Goal: Check status: Check status

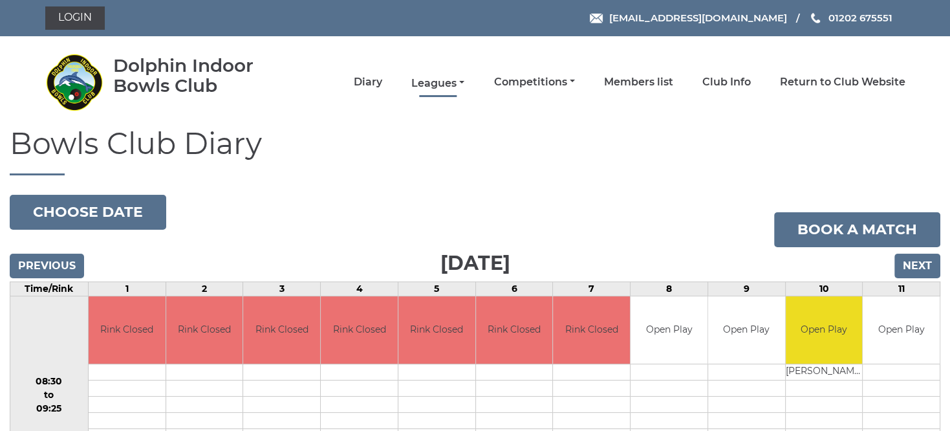
click at [460, 78] on link "Leagues" at bounding box center [437, 83] width 53 height 14
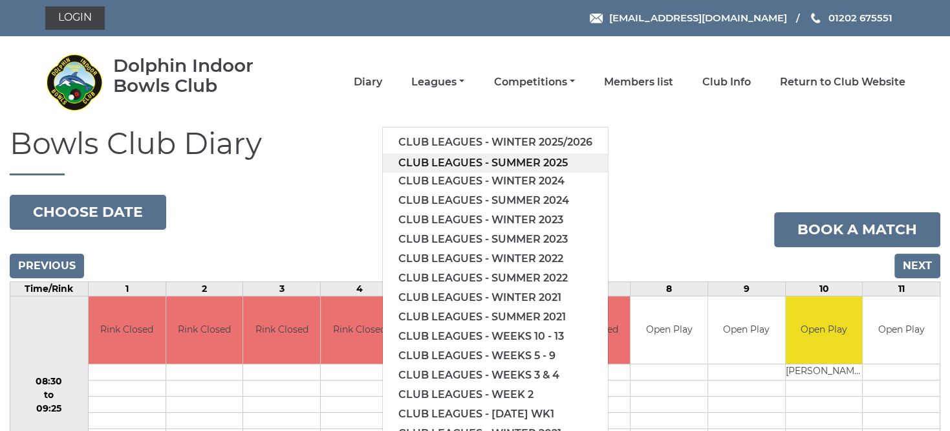
click at [462, 162] on link "Club leagues - Summer 2025" at bounding box center [495, 162] width 225 height 19
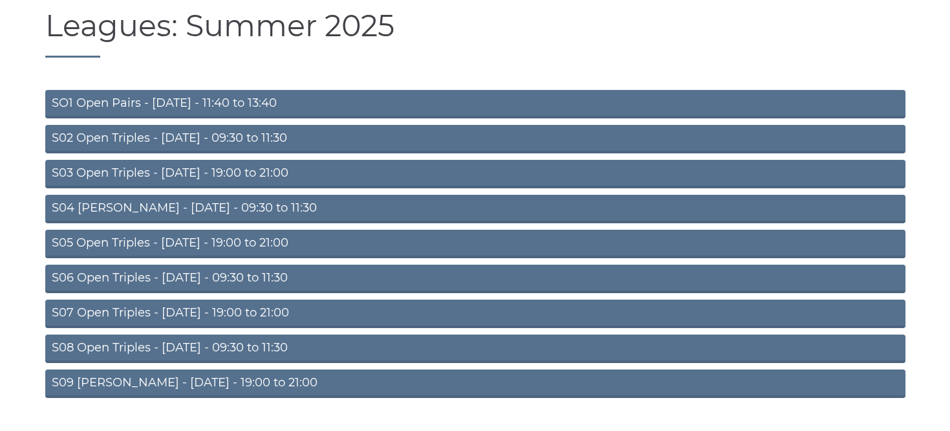
scroll to position [147, 0]
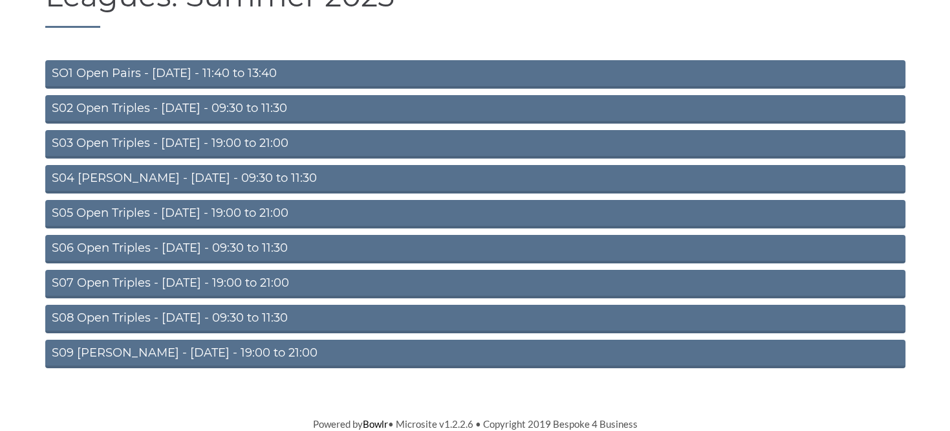
click at [226, 184] on link "S04 Aussie Pairs - Wednesday - 09:30 to 11:30" at bounding box center [475, 179] width 860 height 28
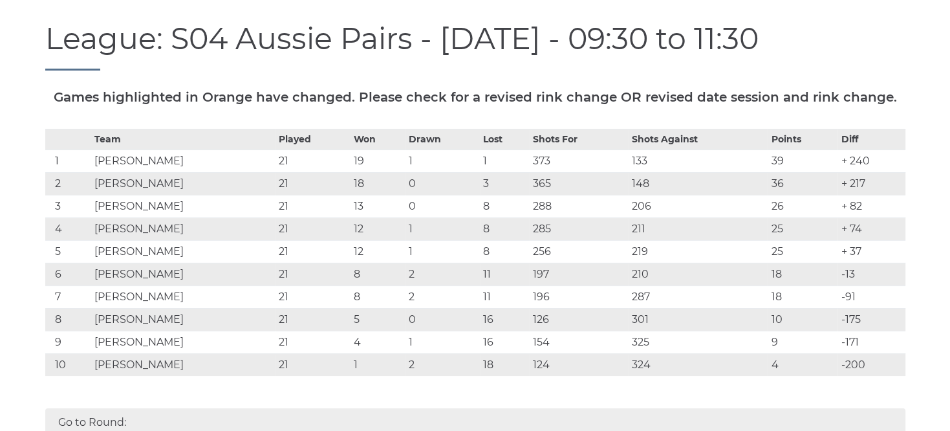
scroll to position [182, 0]
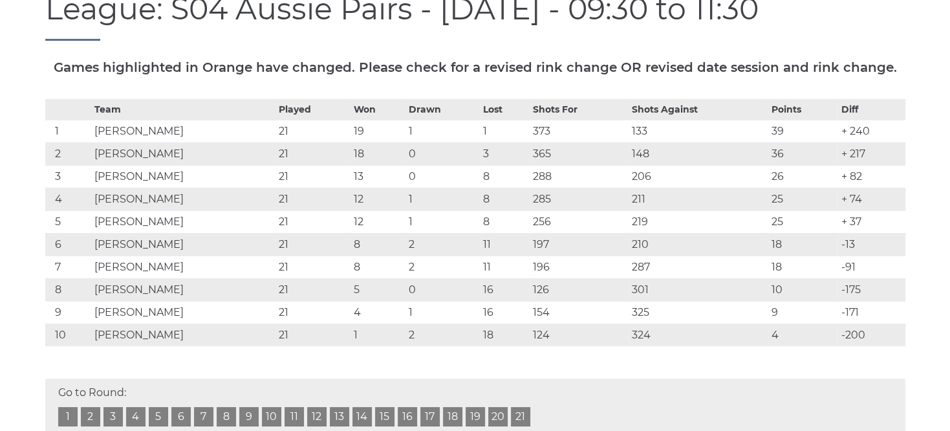
click at [522, 422] on link "21" at bounding box center [520, 416] width 19 height 19
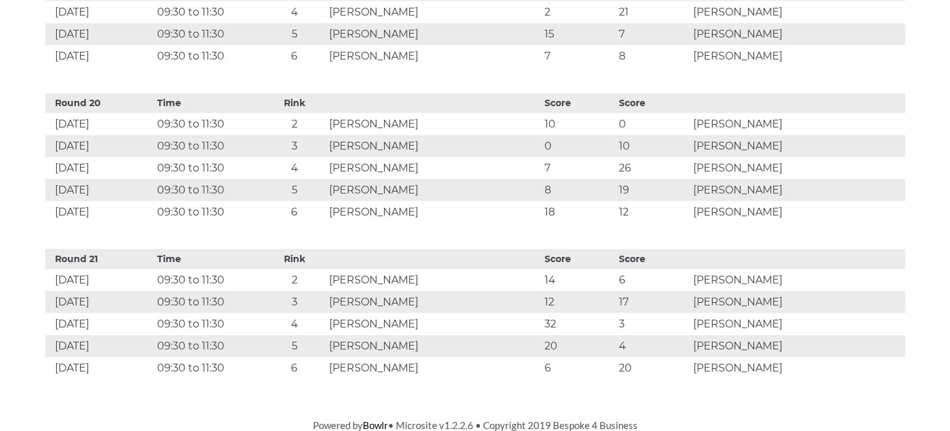
scroll to position [3045, 0]
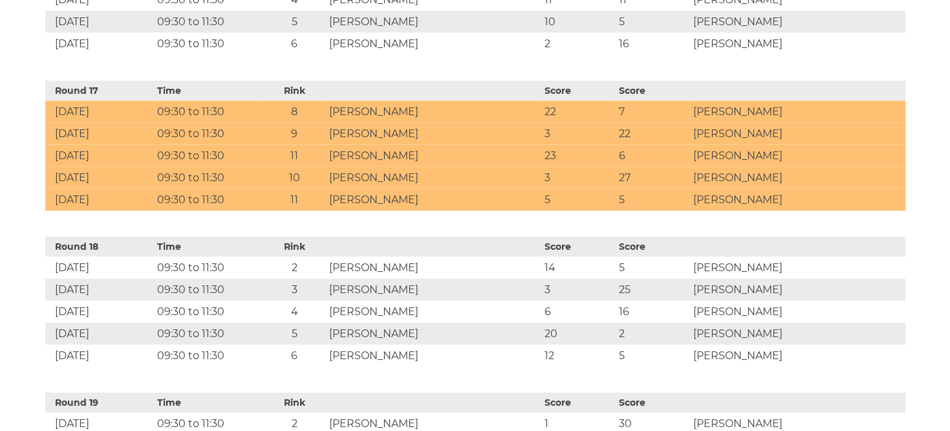
scroll to position [182, 0]
